Goal: Navigation & Orientation: Understand site structure

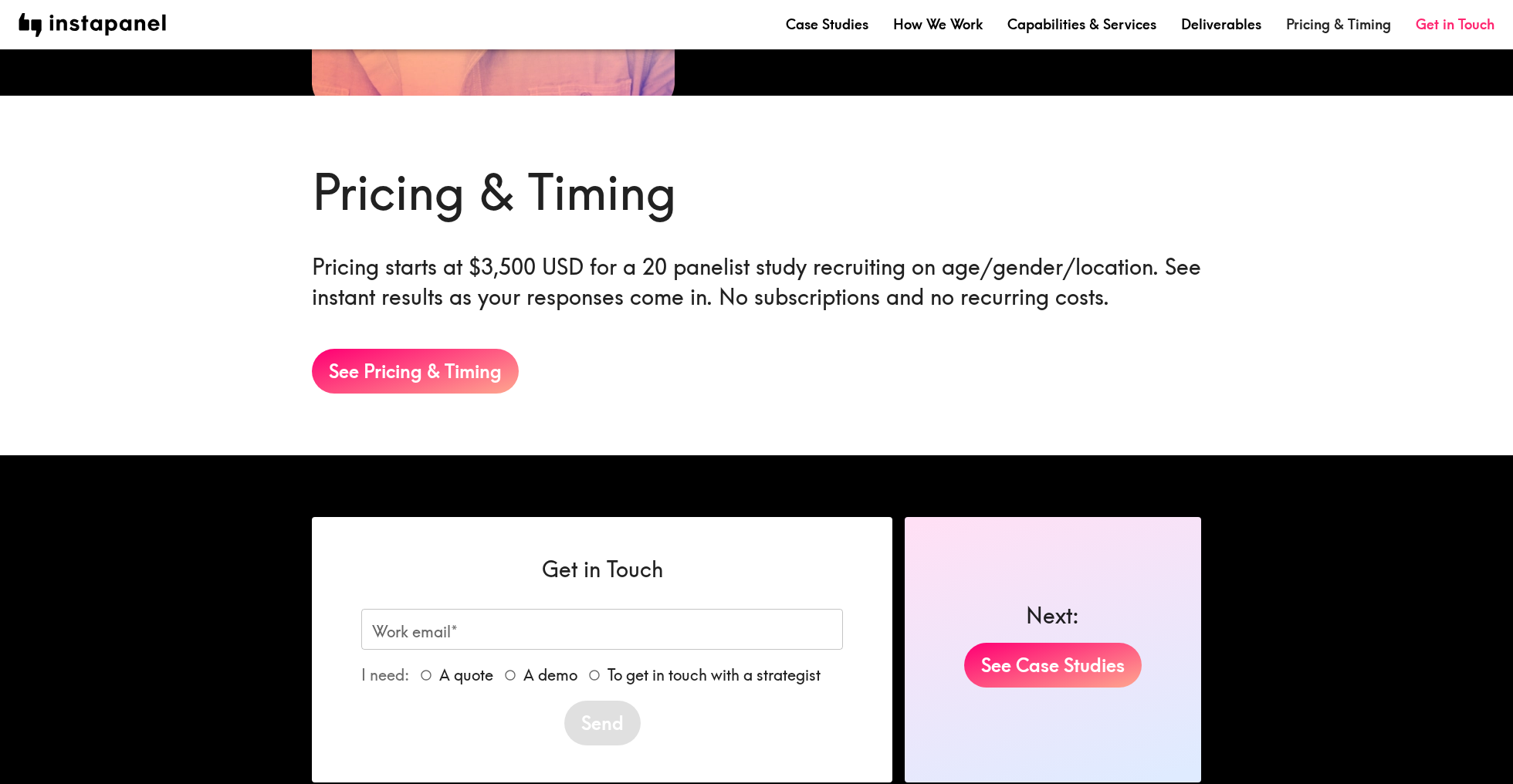
scroll to position [2576, 0]
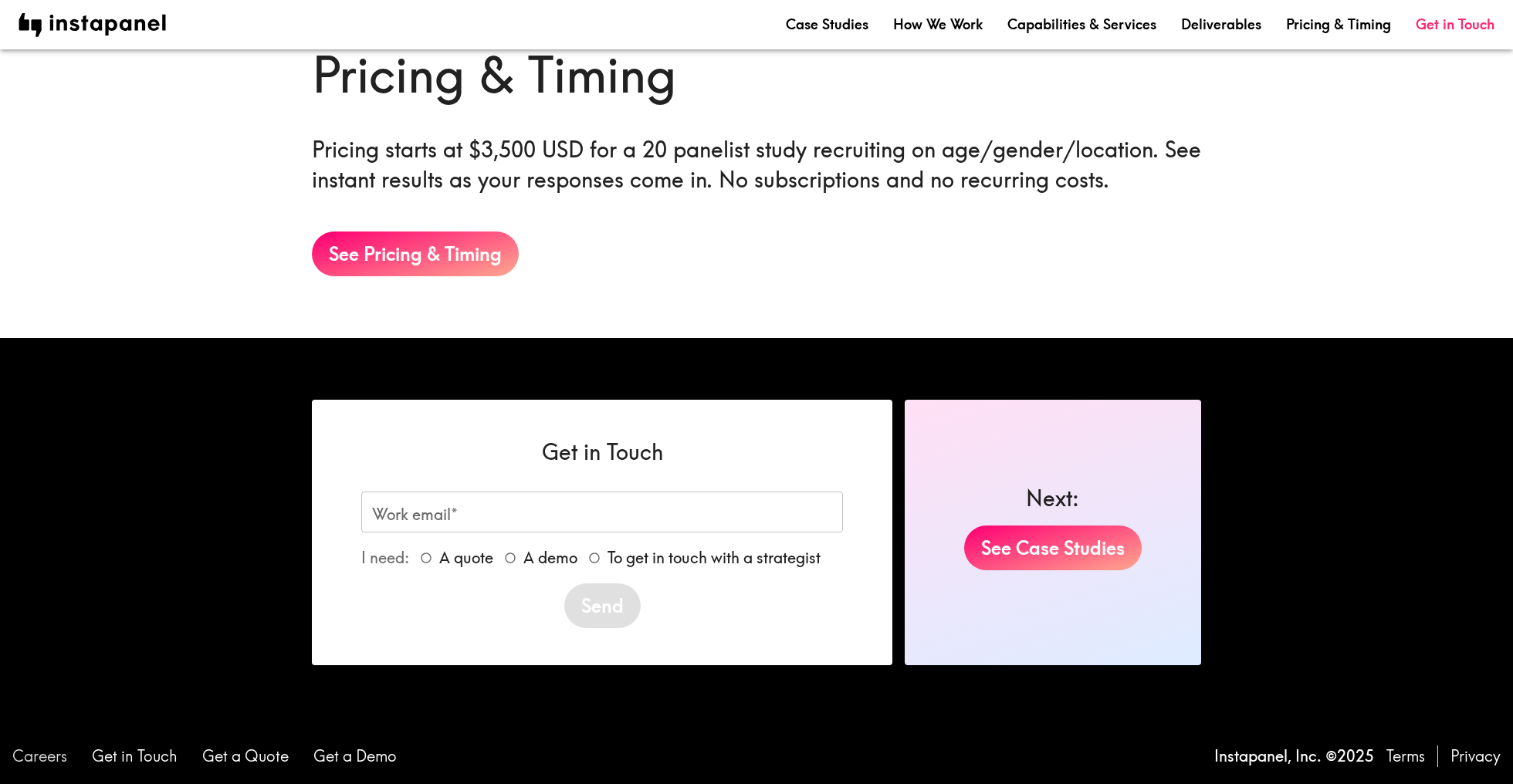
click at [35, 755] on link "Careers" at bounding box center [40, 756] width 55 height 21
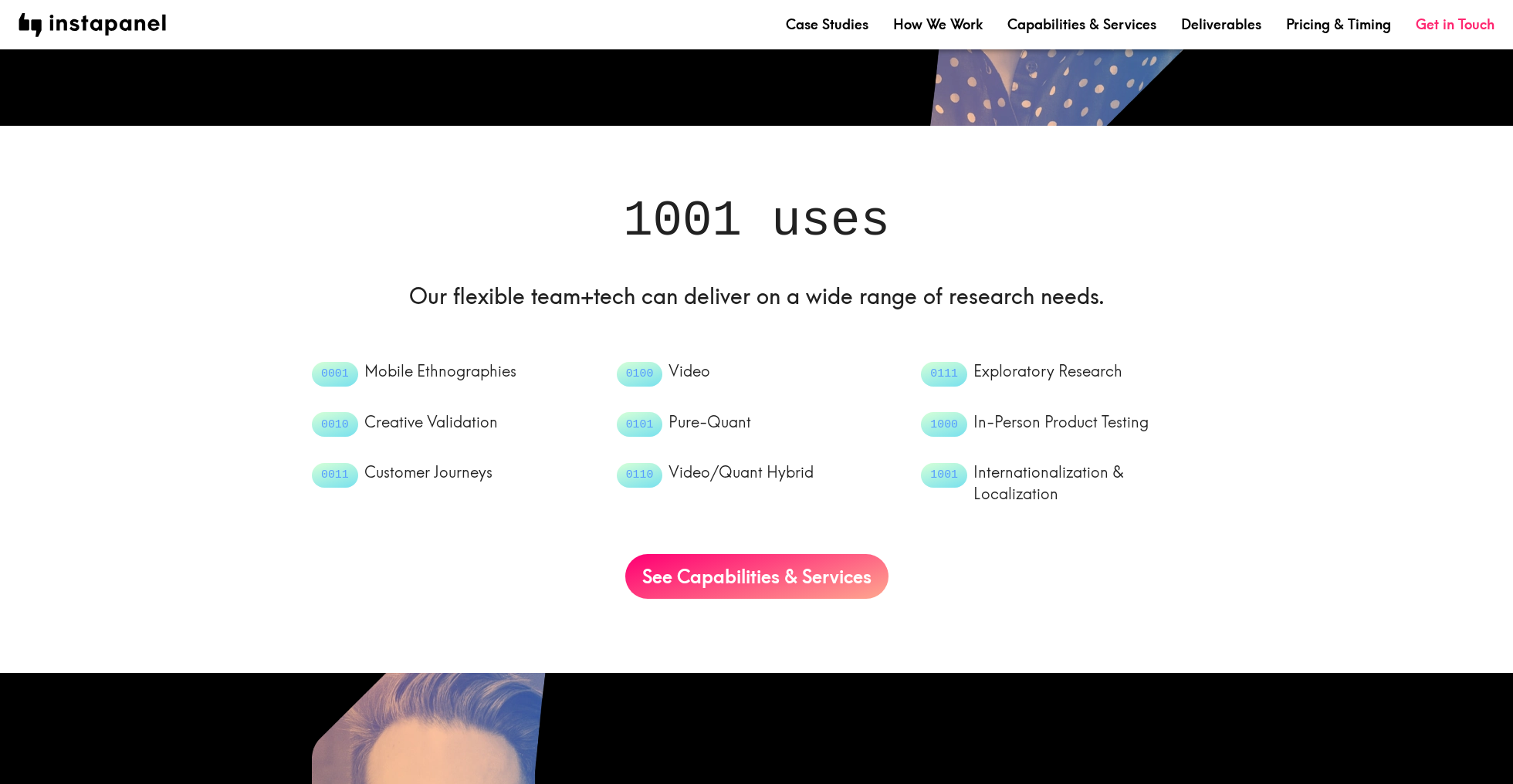
scroll to position [2576, 0]
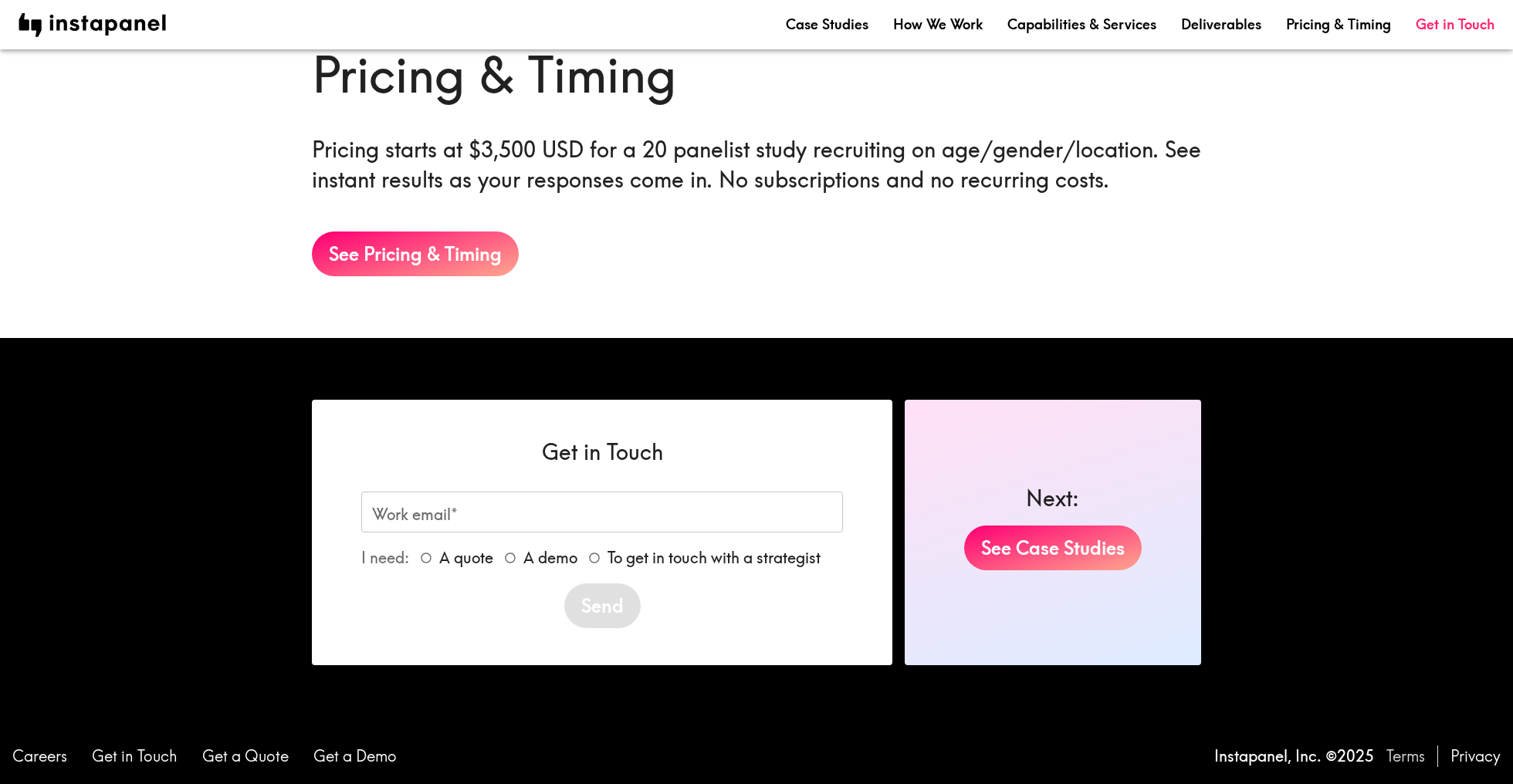
click at [1401, 755] on link "Terms" at bounding box center [1405, 756] width 39 height 21
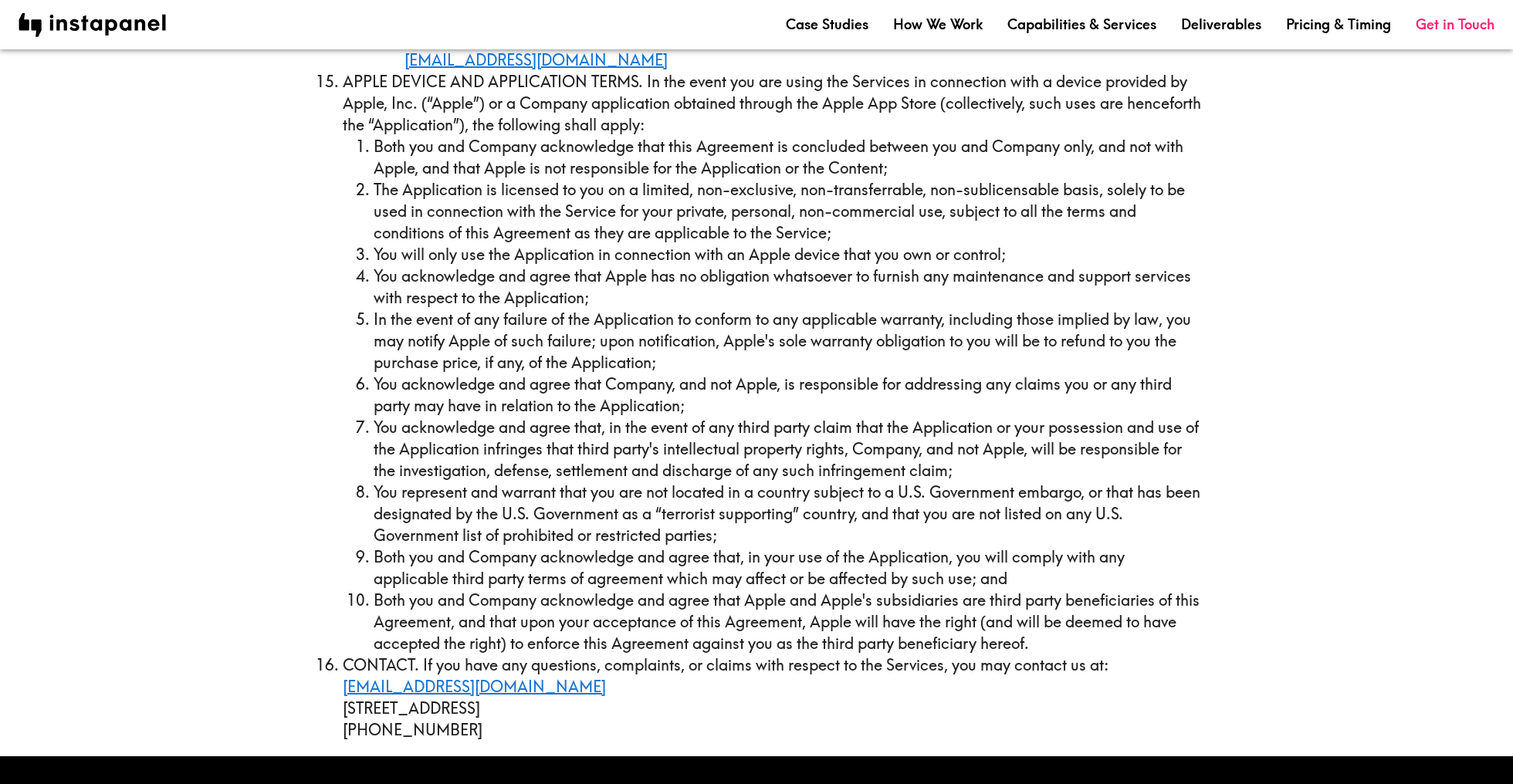
scroll to position [5963, 0]
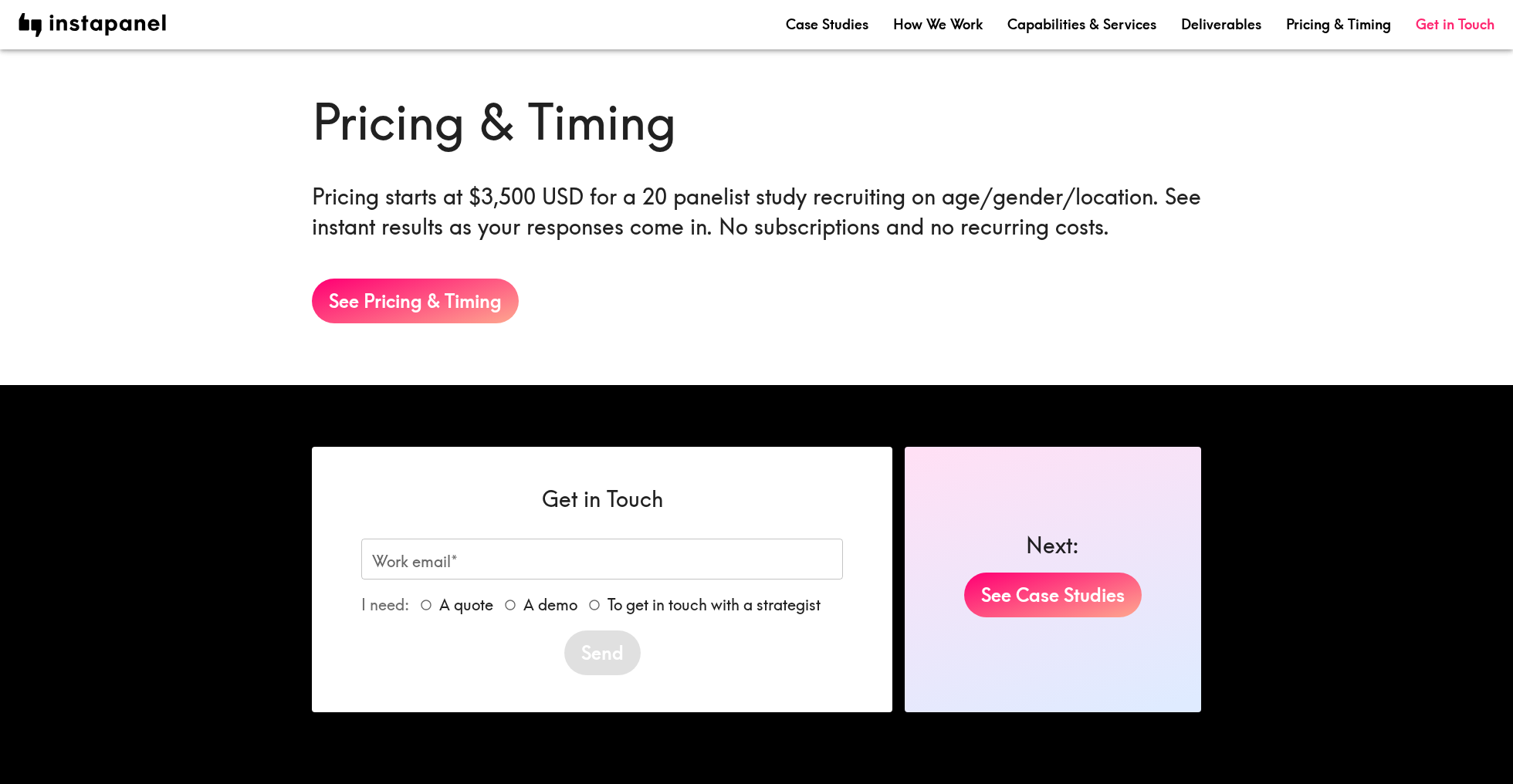
scroll to position [2576, 0]
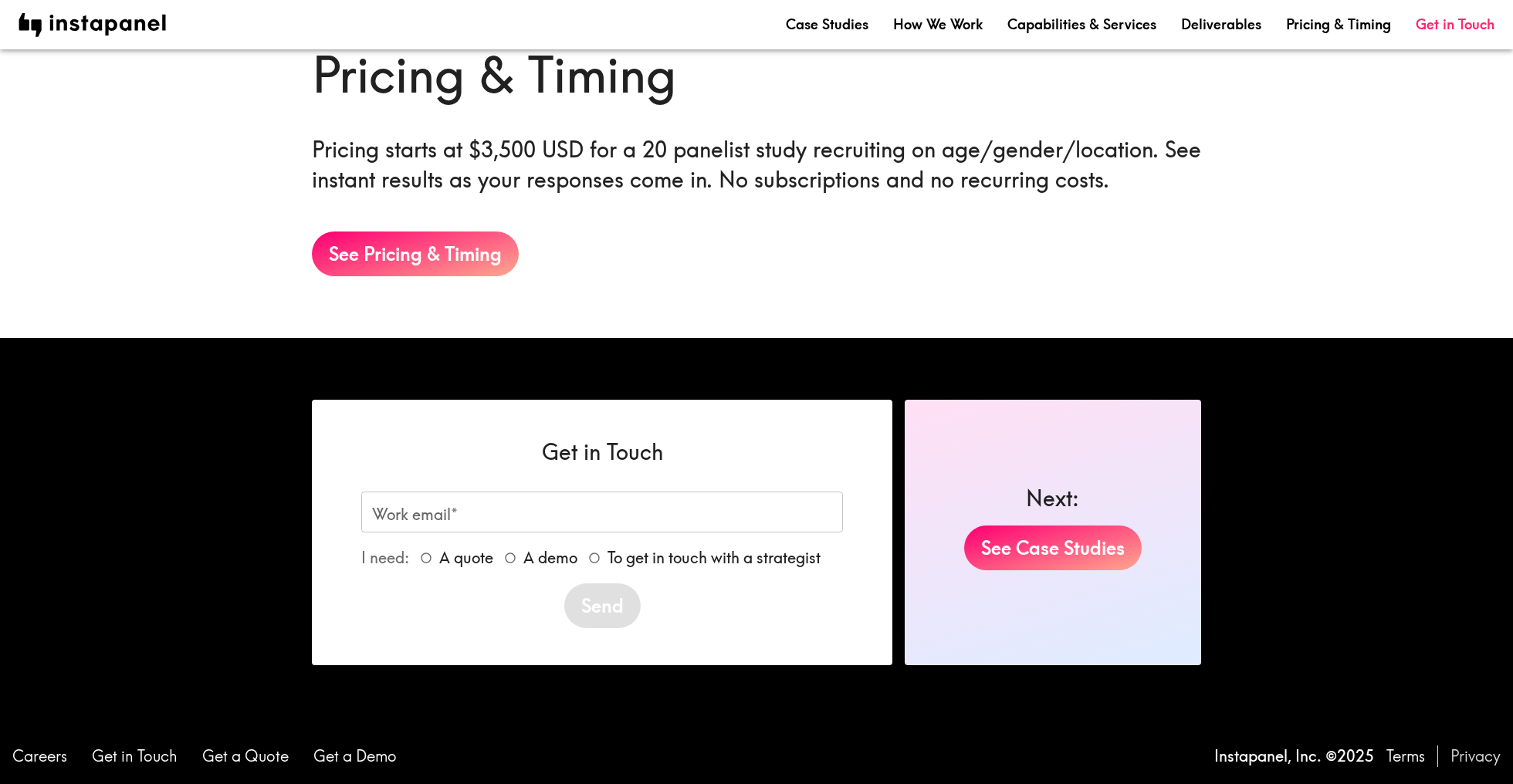
click at [1463, 753] on link "Privacy" at bounding box center [1475, 756] width 50 height 21
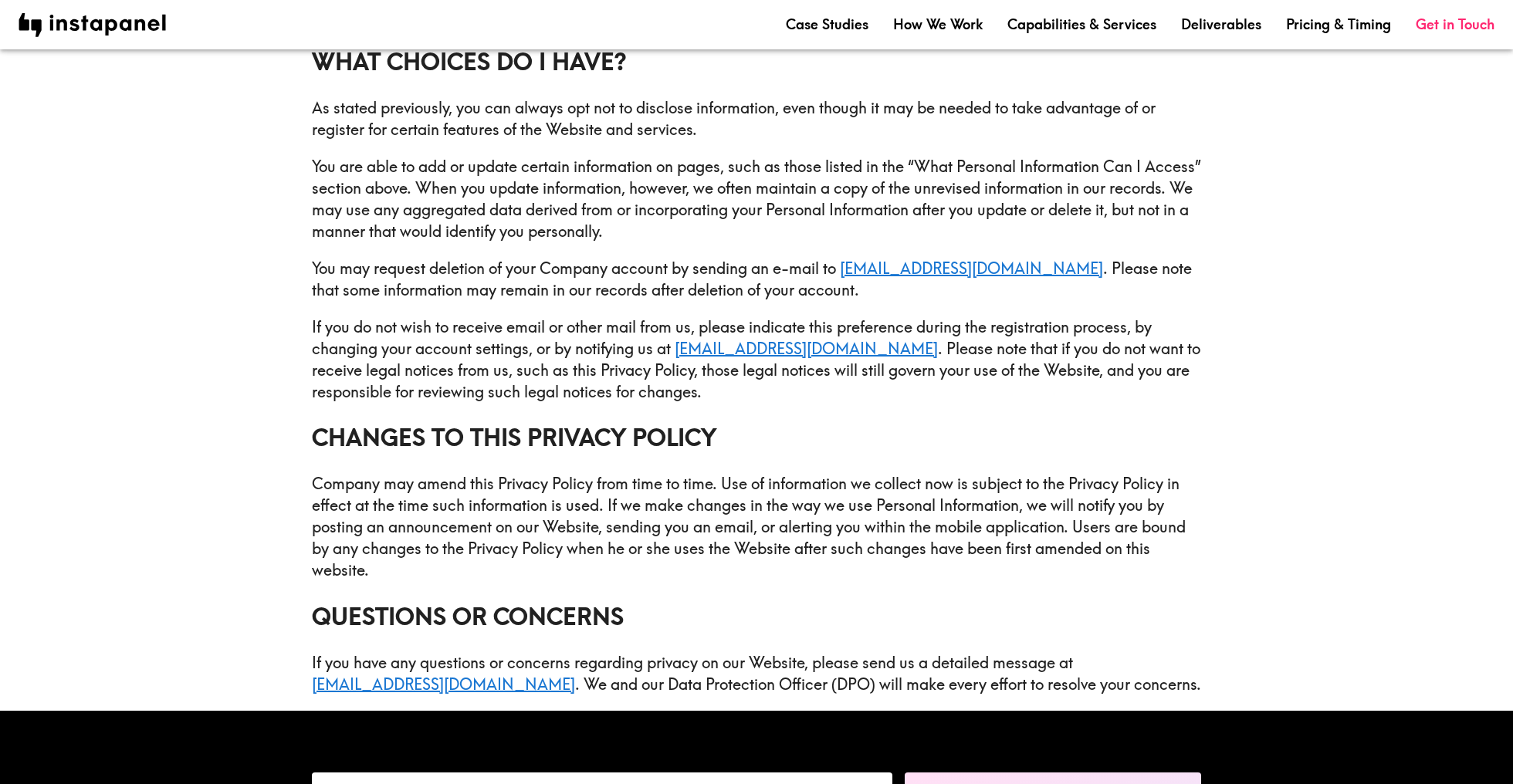
scroll to position [3729, 0]
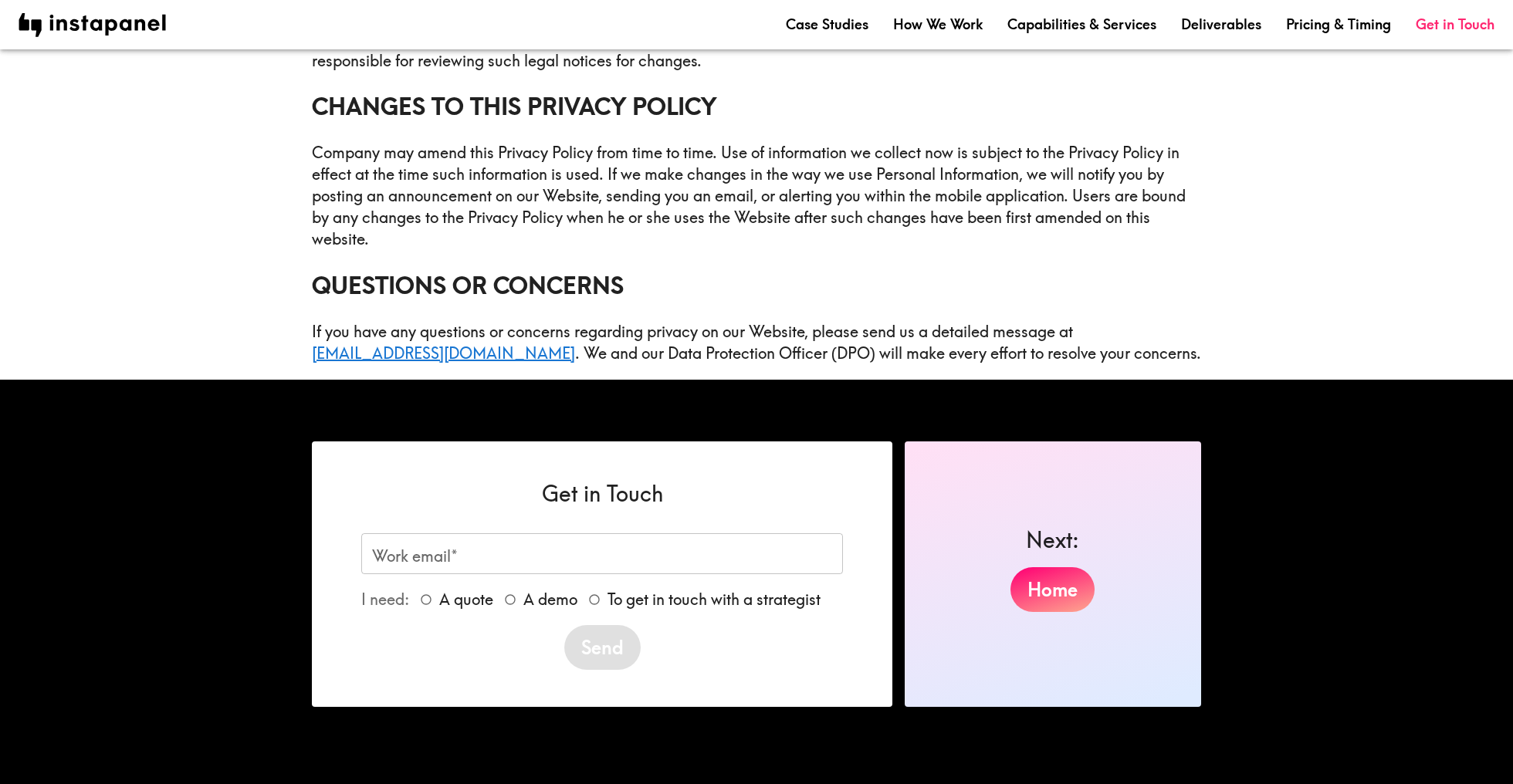
click at [1397, 783] on link "Terms" at bounding box center [1405, 797] width 39 height 21
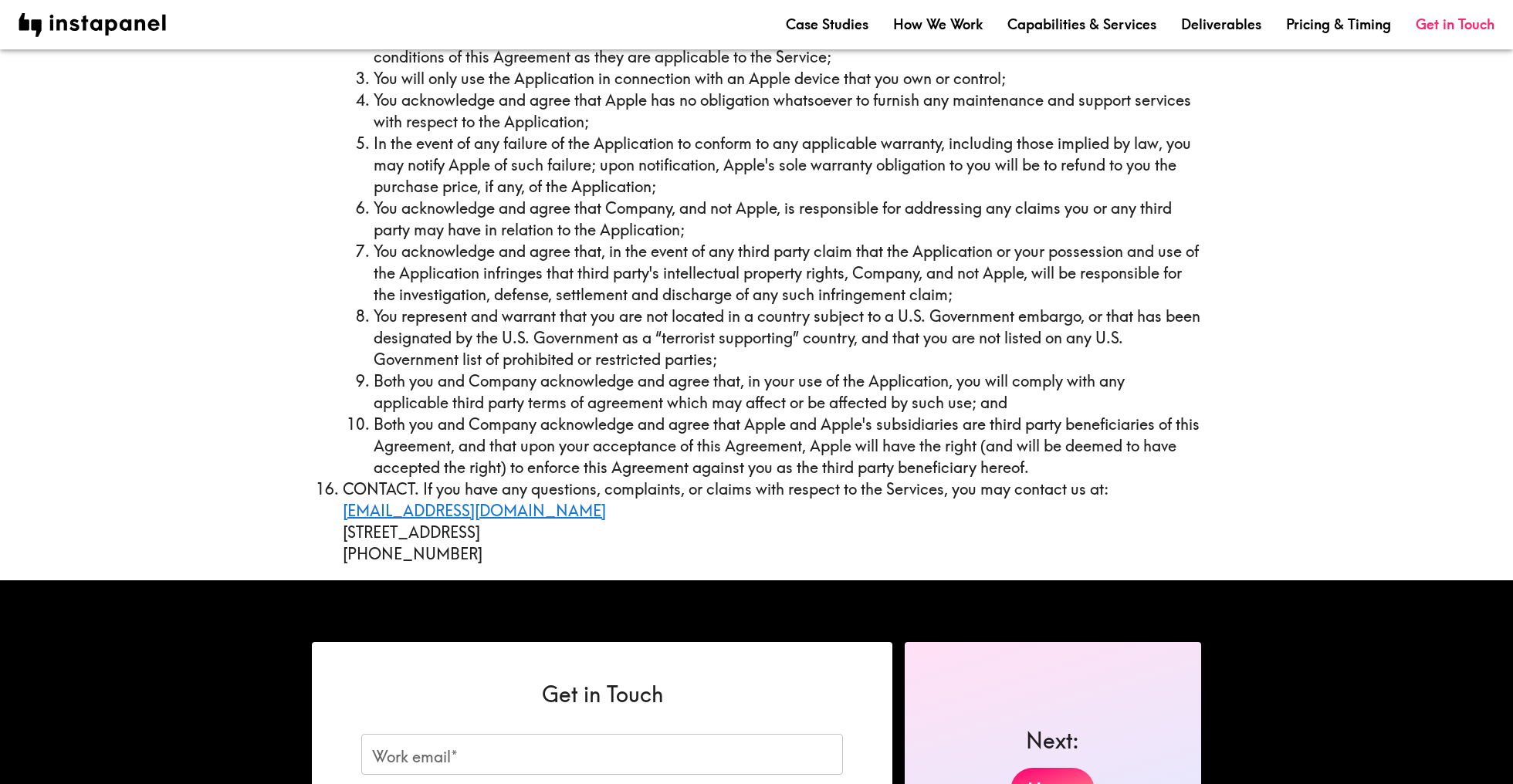
scroll to position [6383, 0]
